Goal: Task Accomplishment & Management: Manage account settings

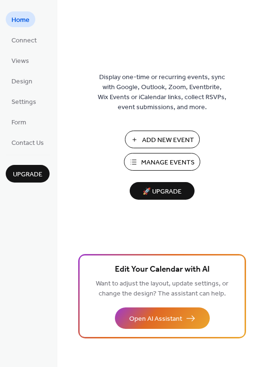
click at [168, 161] on span "Manage Events" at bounding box center [167, 163] width 53 height 10
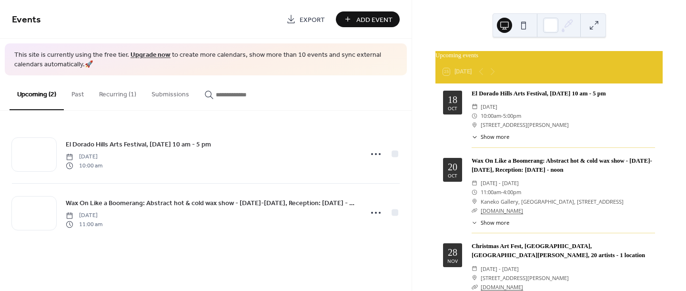
click at [117, 92] on button "Recurring (1)" at bounding box center [117, 92] width 52 height 34
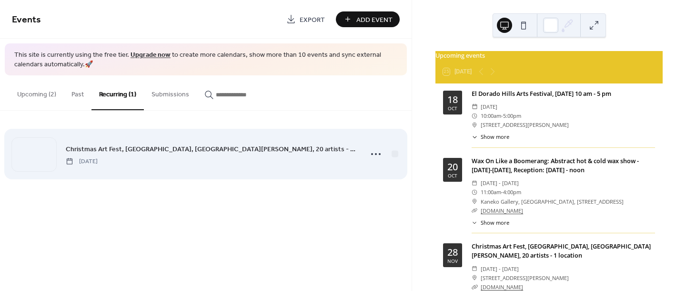
click at [147, 147] on span "Christmas Art Fest, MACC Gallery, Rancho Cordova, 20 artists - 1 location" at bounding box center [211, 149] width 291 height 10
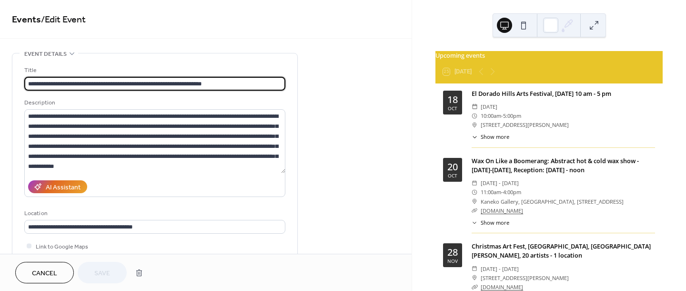
type input "**********"
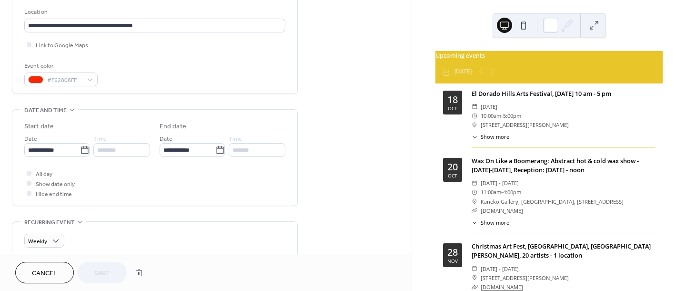
scroll to position [248, 0]
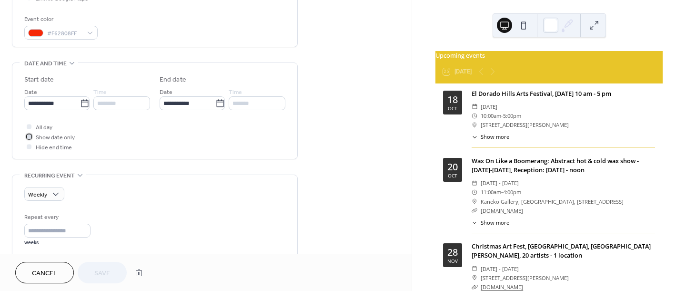
click at [29, 136] on icon at bounding box center [29, 136] width 2 height 2
click at [29, 136] on div at bounding box center [29, 136] width 5 height 5
click at [29, 136] on icon at bounding box center [29, 136] width 3 height 3
click at [128, 190] on div "Weekly" at bounding box center [154, 194] width 261 height 14
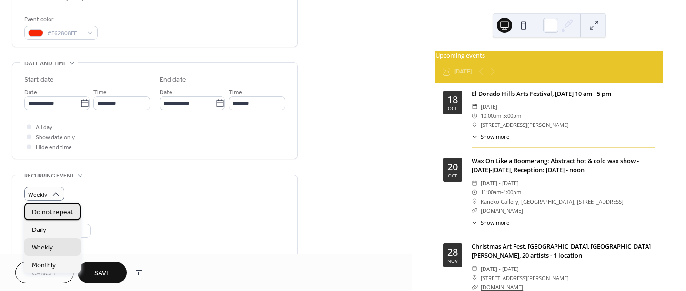
click at [63, 213] on span "Do not repeat" at bounding box center [52, 212] width 41 height 10
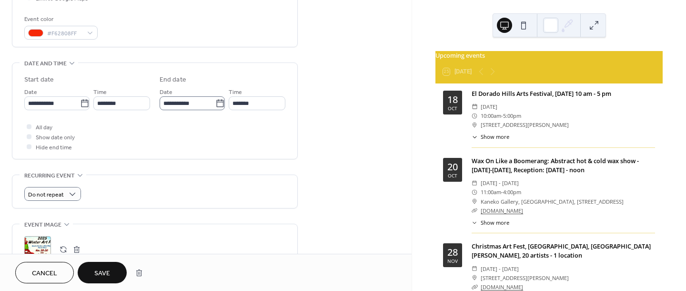
click at [215, 102] on icon at bounding box center [220, 104] width 10 height 10
click at [215, 102] on input "**********" at bounding box center [188, 103] width 56 height 14
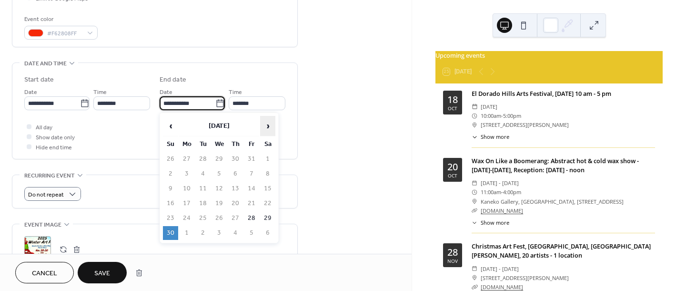
click at [265, 125] on span "›" at bounding box center [268, 125] width 14 height 19
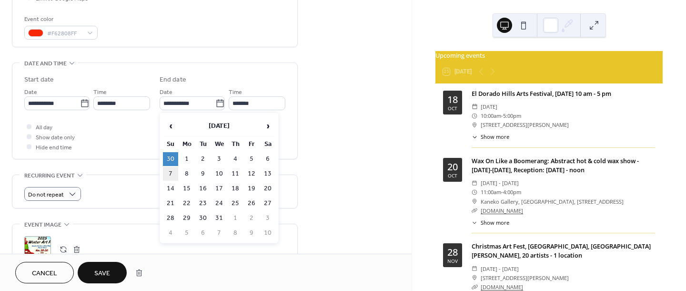
click at [171, 173] on td "7" at bounding box center [170, 174] width 15 height 14
type input "**********"
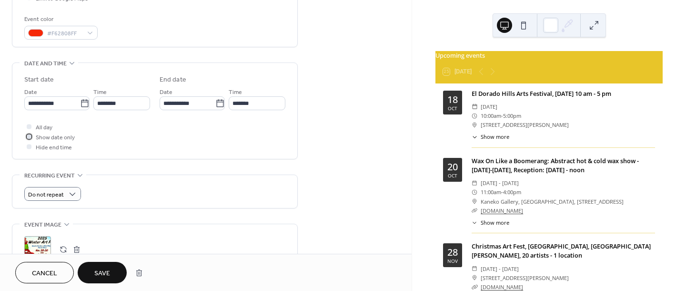
click at [30, 137] on div at bounding box center [29, 136] width 5 height 5
click at [102, 273] on span "Save" at bounding box center [102, 273] width 16 height 10
